Goal: Task Accomplishment & Management: Manage account settings

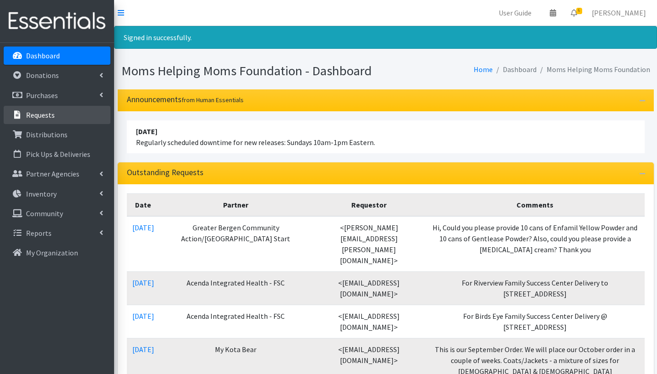
click at [37, 116] on p "Requests" at bounding box center [40, 114] width 29 height 9
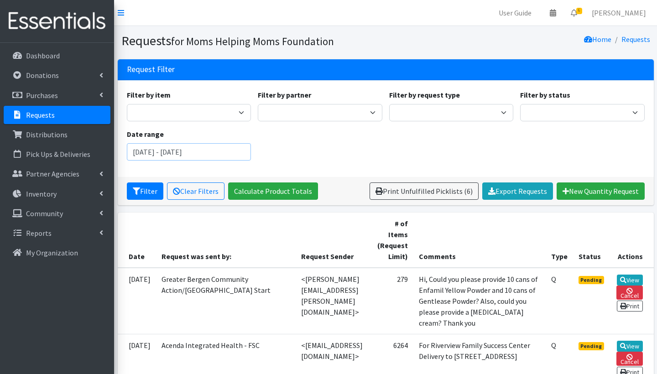
click at [157, 149] on input "[DATE] - [DATE]" at bounding box center [189, 151] width 125 height 17
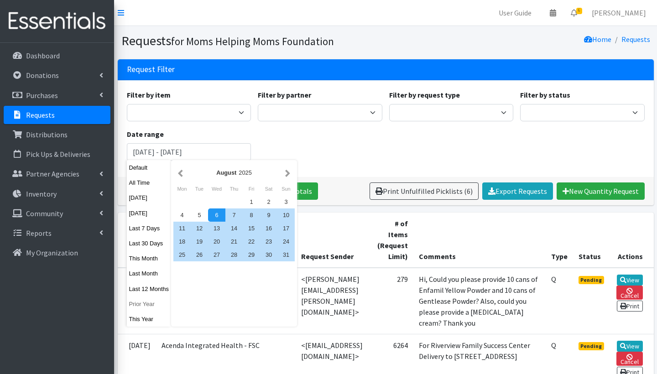
click at [148, 304] on button "Prior Year" at bounding box center [149, 304] width 45 height 13
type input "[DATE] - [DATE]"
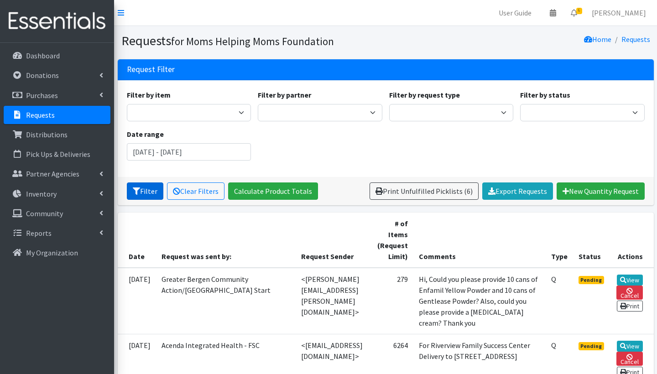
click at [148, 193] on button "Filter" at bounding box center [145, 191] width 37 height 17
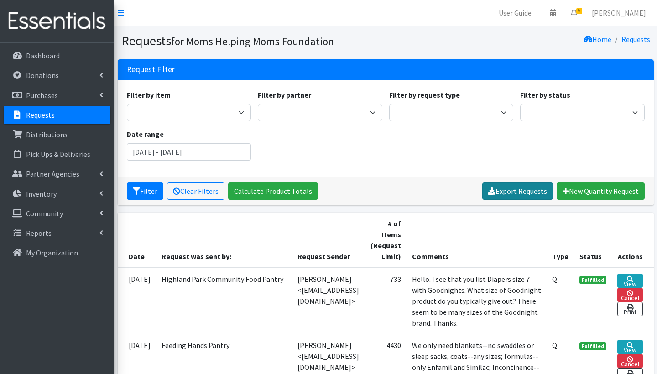
click at [518, 190] on link "Export Requests" at bounding box center [518, 191] width 71 height 17
click at [198, 149] on input "[DATE] - [DATE]" at bounding box center [189, 151] width 125 height 17
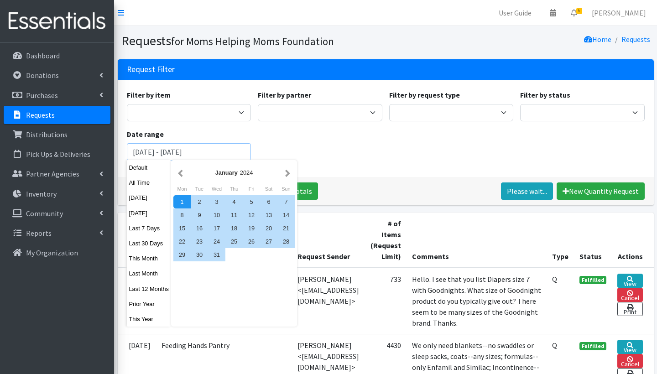
click at [176, 152] on input "[DATE] - [DATE]" at bounding box center [189, 151] width 125 height 17
type input "January 1, 2022 - December 31, 2022"
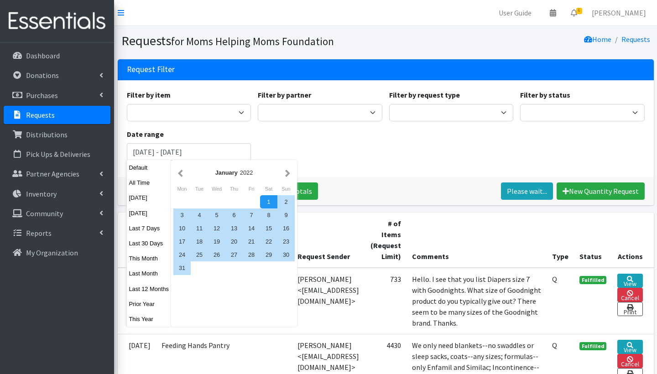
click at [336, 135] on div "Filter by item Activity Mat Adult Briefs (Large/X-Large) Adult Briefs (Medium/L…" at bounding box center [385, 128] width 525 height 79
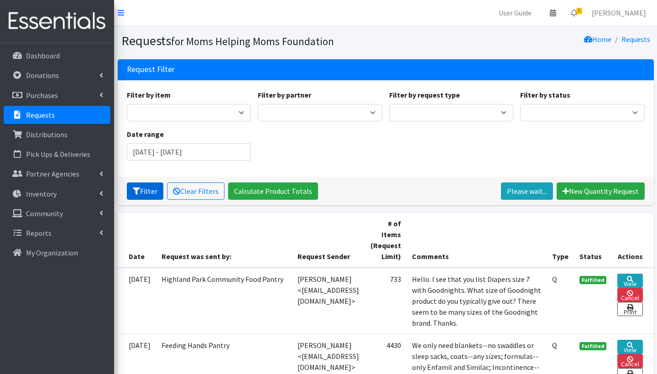
click at [148, 192] on button "Filter" at bounding box center [145, 191] width 37 height 17
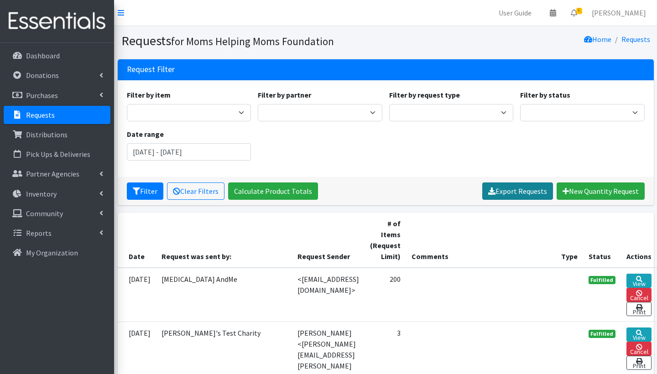
click at [510, 191] on link "Export Requests" at bounding box center [518, 191] width 71 height 17
